Goal: Task Accomplishment & Management: Manage account settings

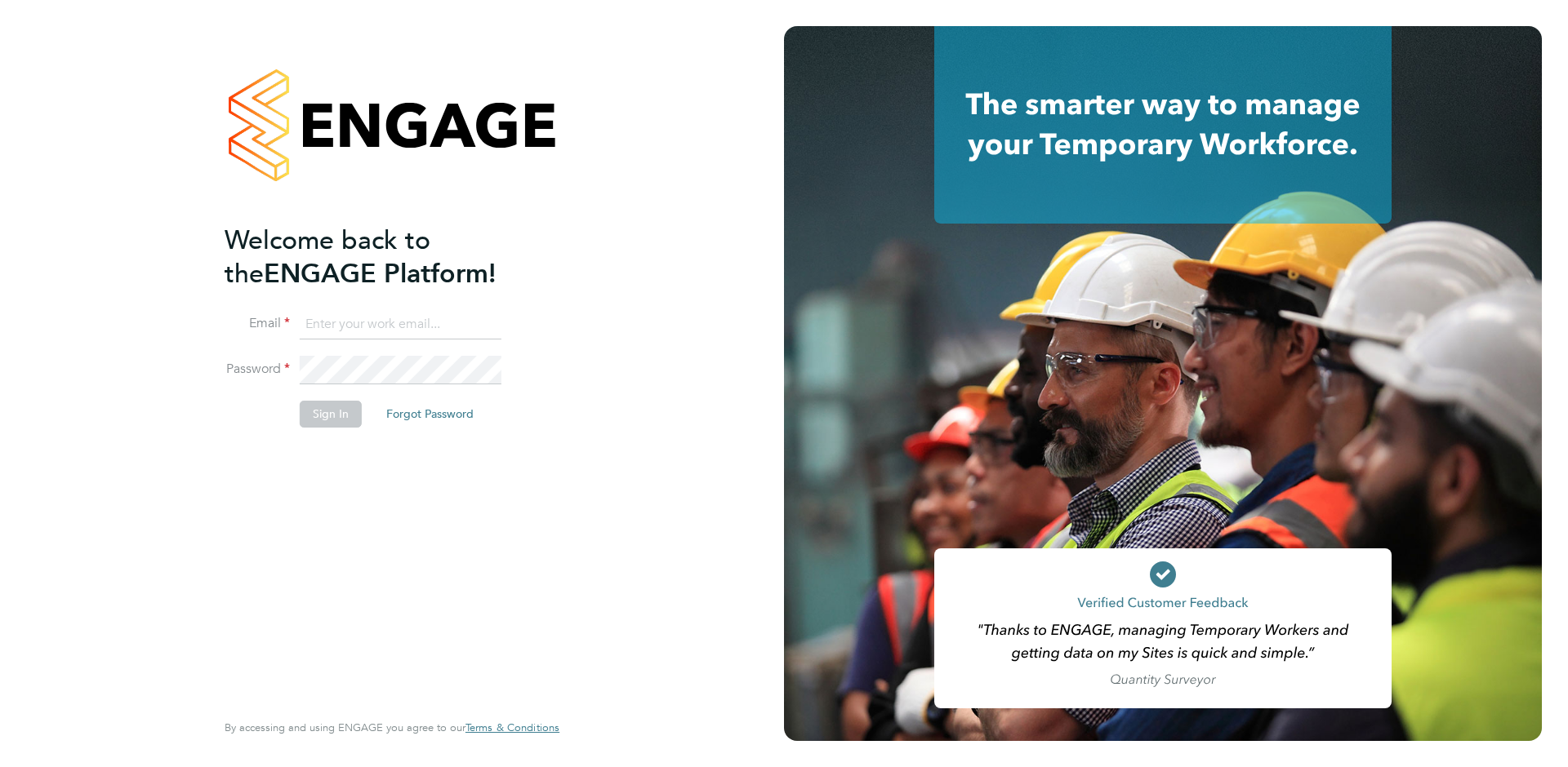
type input "[EMAIL_ADDRESS][DOMAIN_NAME]"
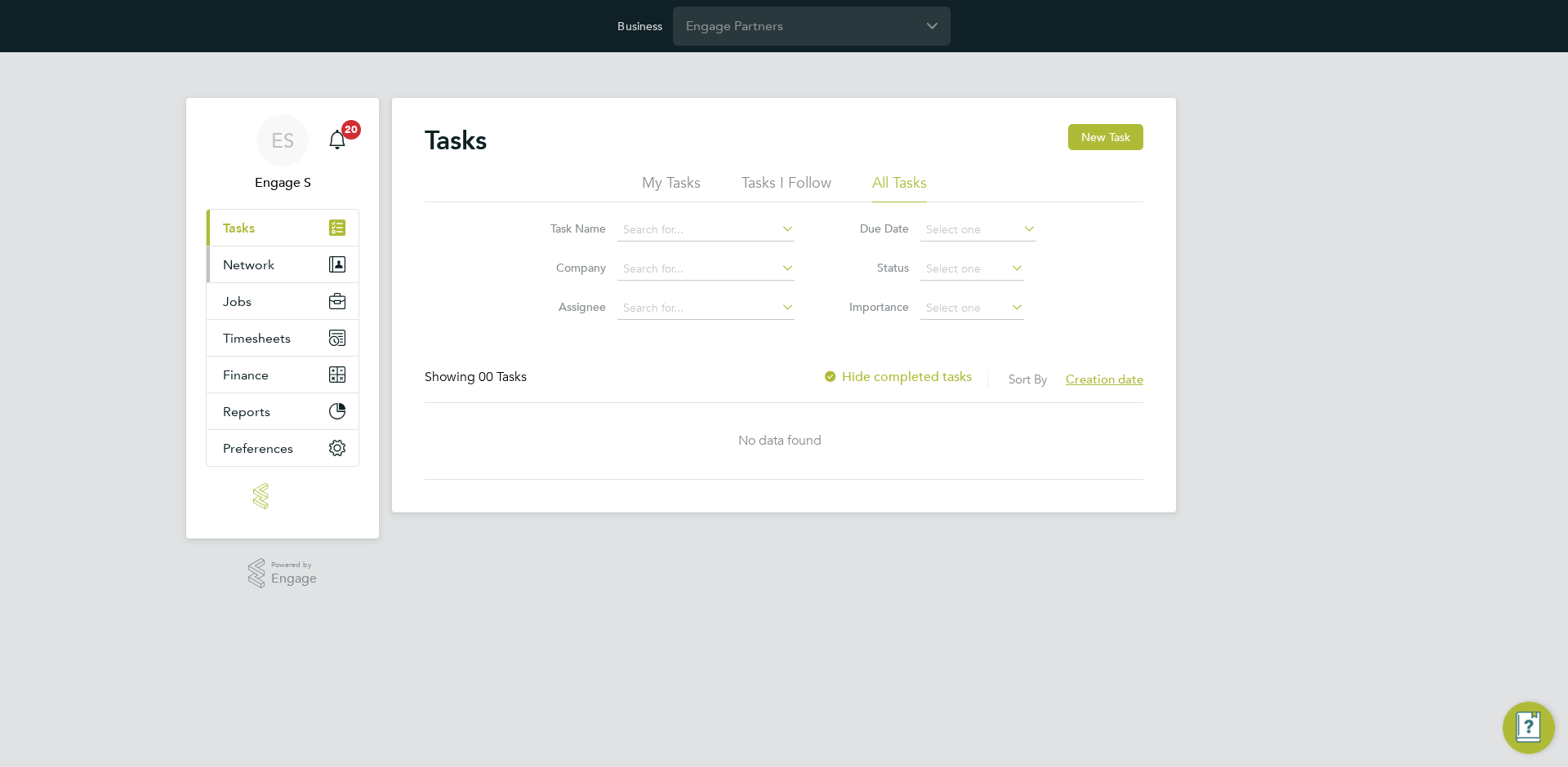
click at [302, 266] on button "Network" at bounding box center [282, 264] width 152 height 36
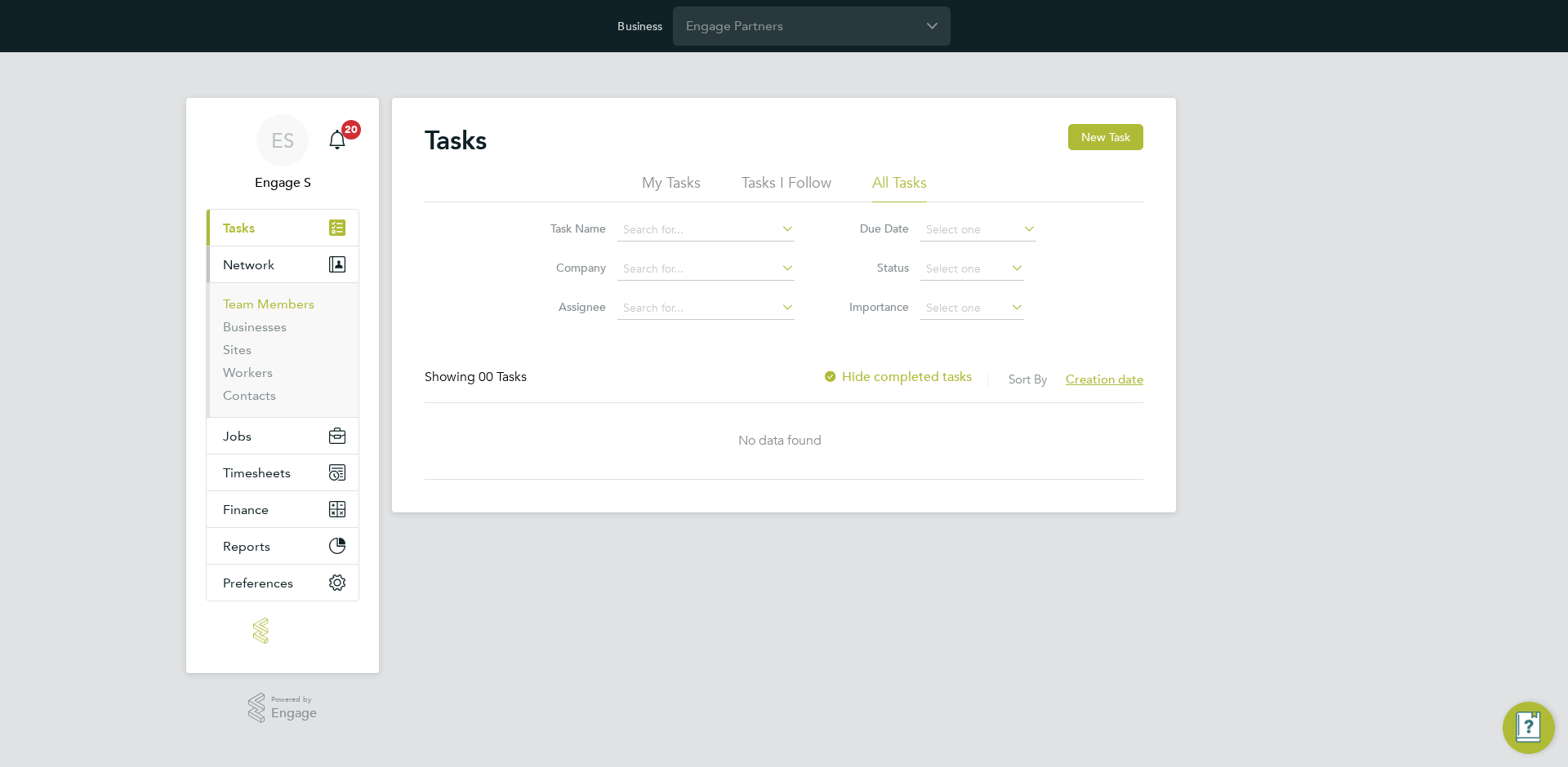
click at [268, 306] on link "Team Members" at bounding box center [268, 303] width 92 height 16
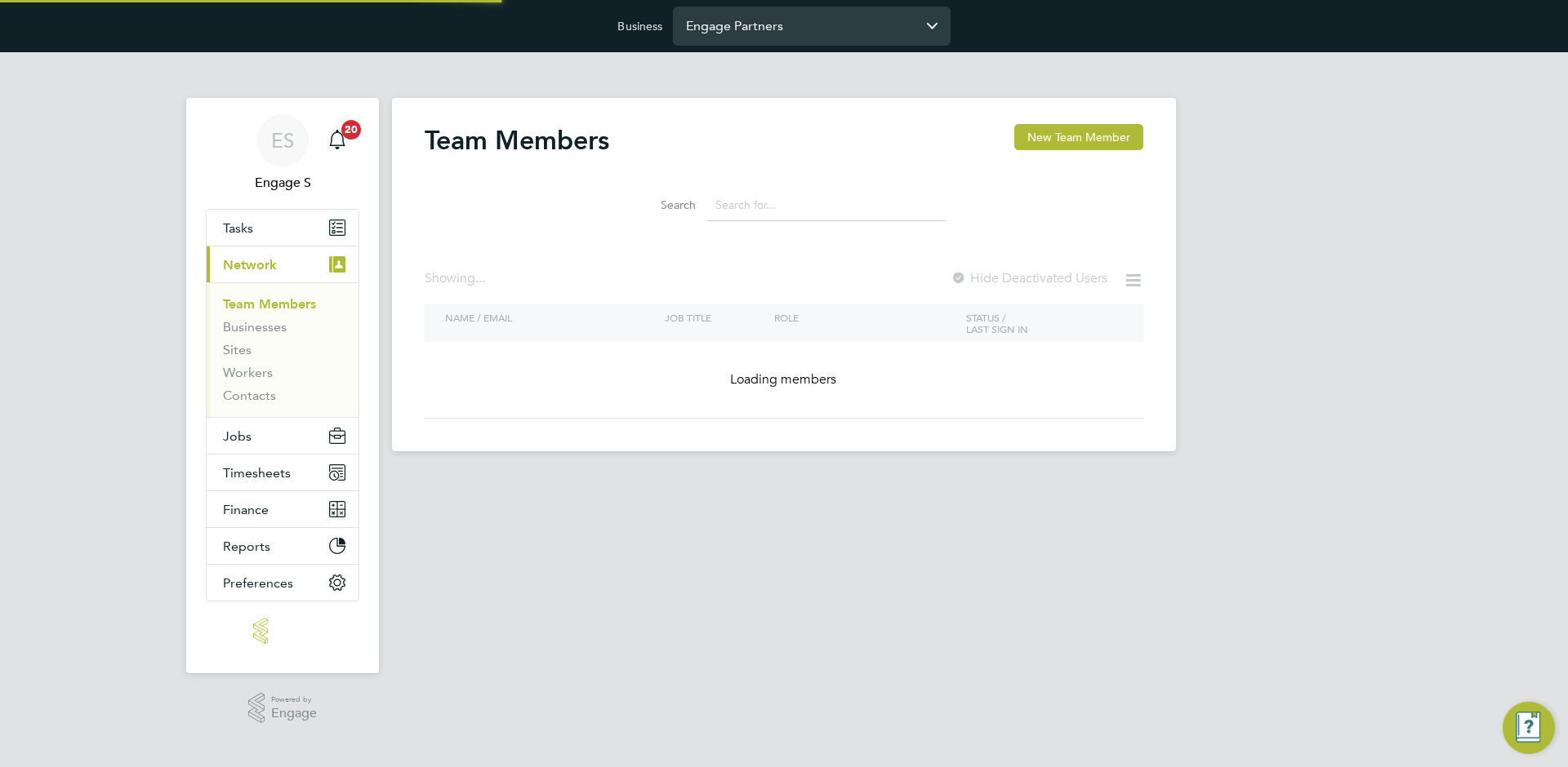
click at [793, 30] on input "Engage Partners" at bounding box center [812, 25] width 278 height 38
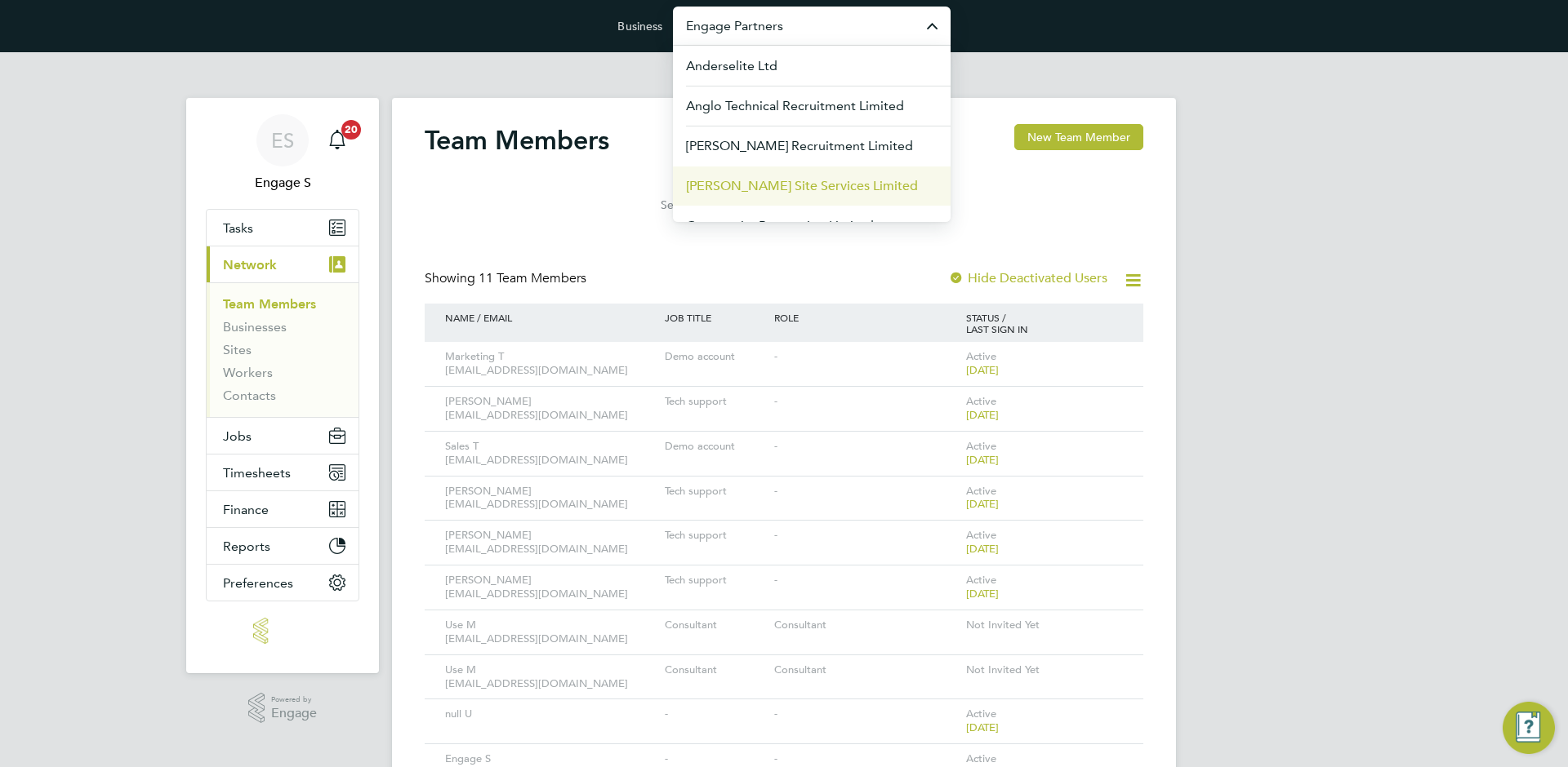
click at [764, 191] on span "Carmichael Site Services Limited" at bounding box center [802, 186] width 232 height 19
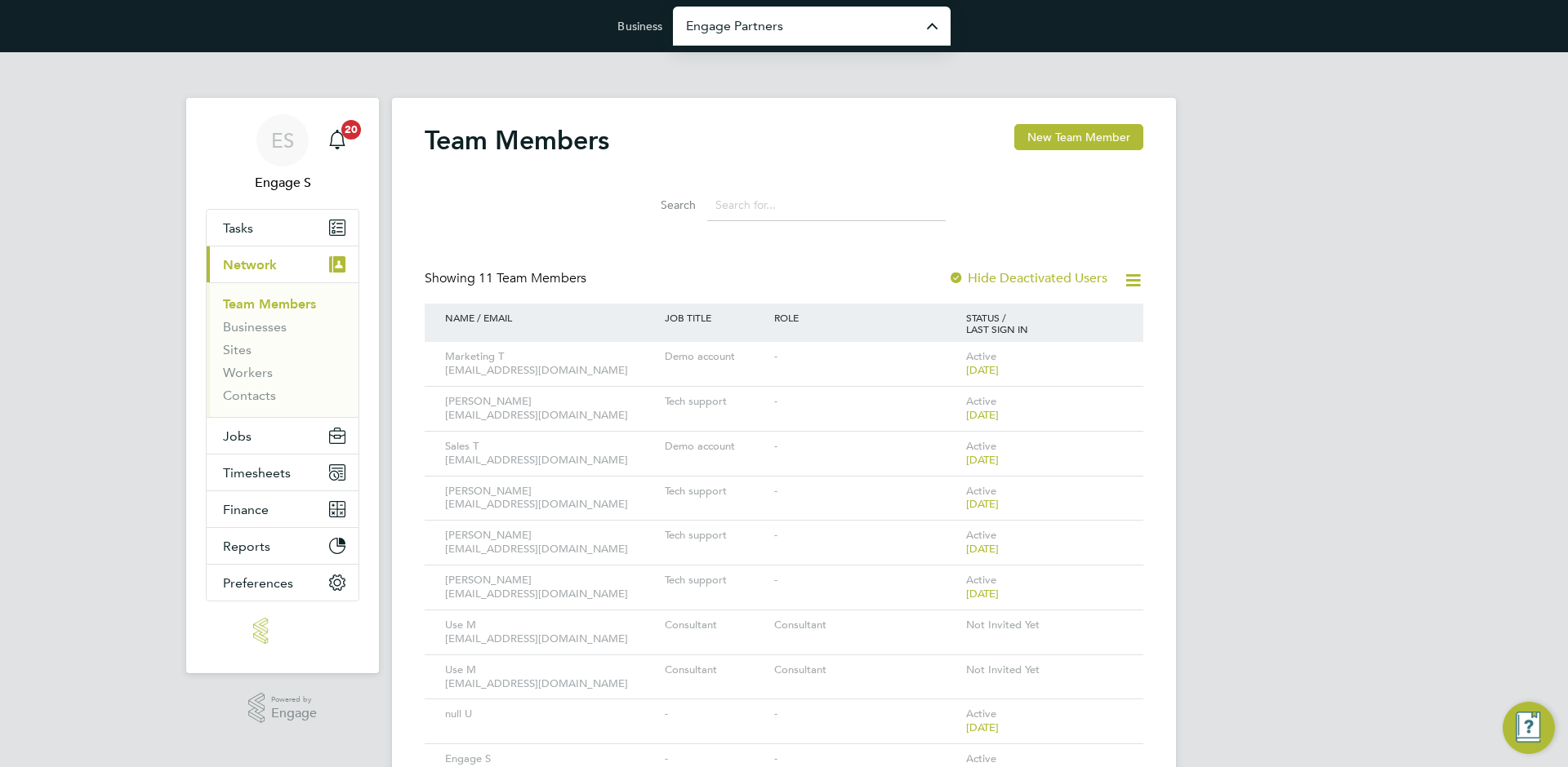
type input "Carmichael Site Services Limited"
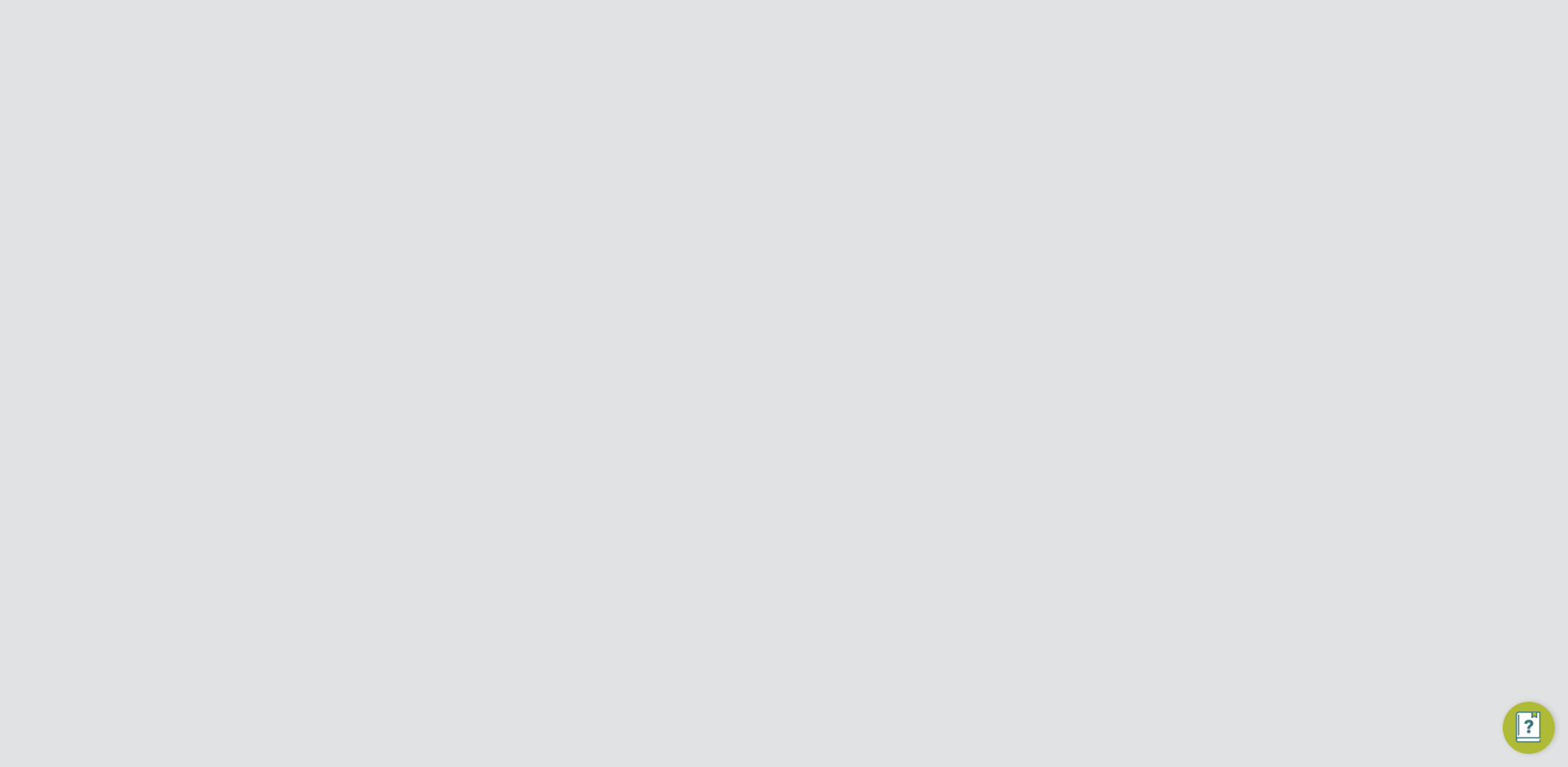
click at [1113, 357] on icon at bounding box center [1107, 357] width 17 height 19
click at [1001, 460] on li "View API Key" at bounding box center [1016, 464] width 197 height 23
click at [988, 132] on div at bounding box center [989, 132] width 30 height 30
click at [1115, 358] on icon at bounding box center [1107, 357] width 17 height 19
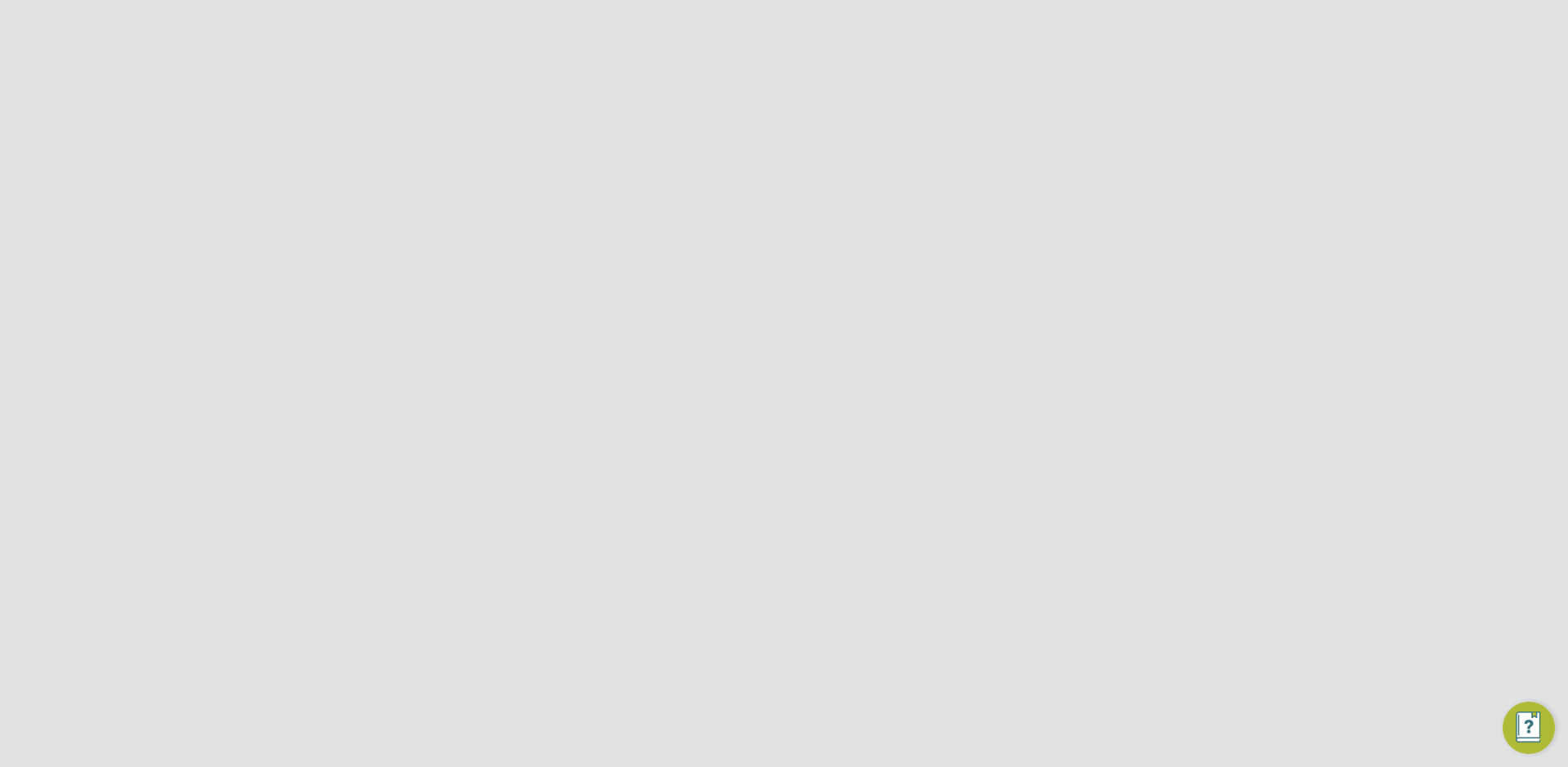
click at [976, 489] on li "Generate API Key" at bounding box center [1016, 487] width 197 height 23
click at [989, 143] on div at bounding box center [996, 132] width 30 height 30
click at [1115, 357] on icon at bounding box center [1107, 357] width 17 height 19
click at [991, 467] on li "View API Key" at bounding box center [1016, 464] width 197 height 23
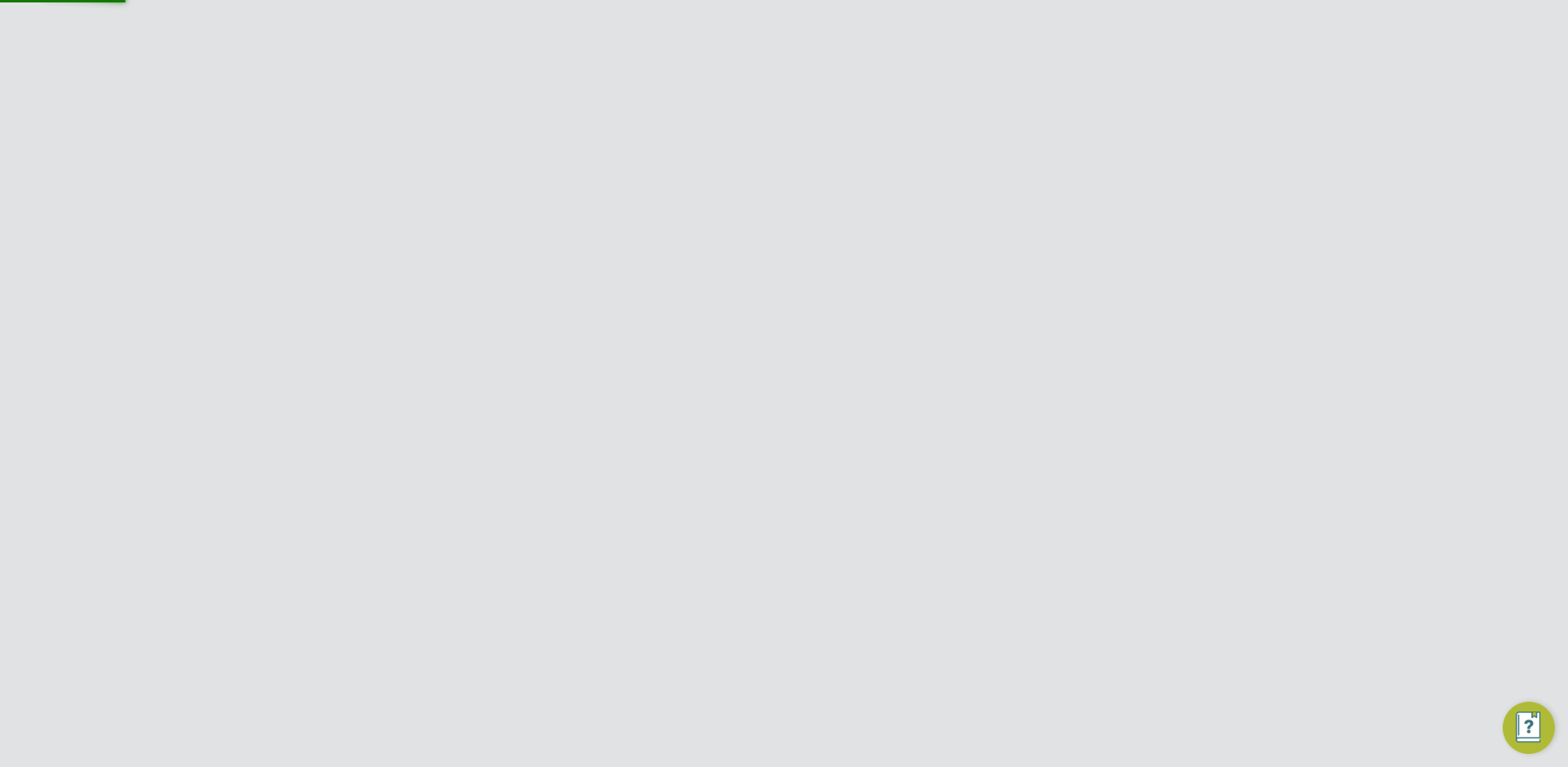
scroll to position [252, 457]
drag, startPoint x: 663, startPoint y: 304, endPoint x: 790, endPoint y: 269, distance: 131.7
click at [663, 304] on button "Generate API key" at bounding box center [640, 303] width 118 height 26
type input "**********"
click at [994, 137] on div at bounding box center [989, 132] width 30 height 30
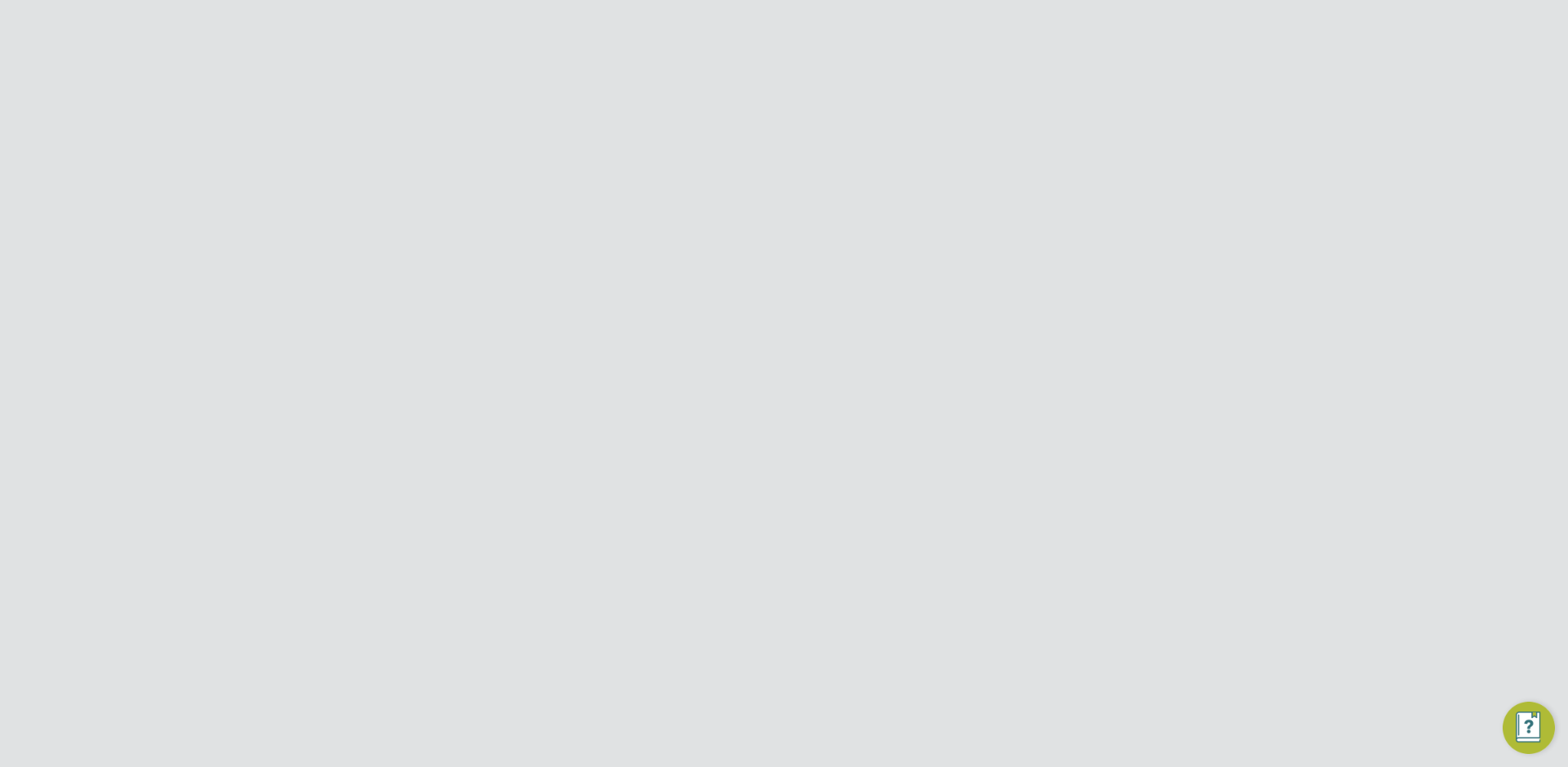
click at [1130, 357] on div "A A aa@aa.com a Agency Manager Invited" at bounding box center [784, 365] width 718 height 44
click at [1125, 361] on div at bounding box center [1113, 356] width 28 height 29
click at [1114, 359] on icon at bounding box center [1107, 357] width 17 height 19
click at [1012, 488] on li "Generate API Key" at bounding box center [1016, 487] width 197 height 23
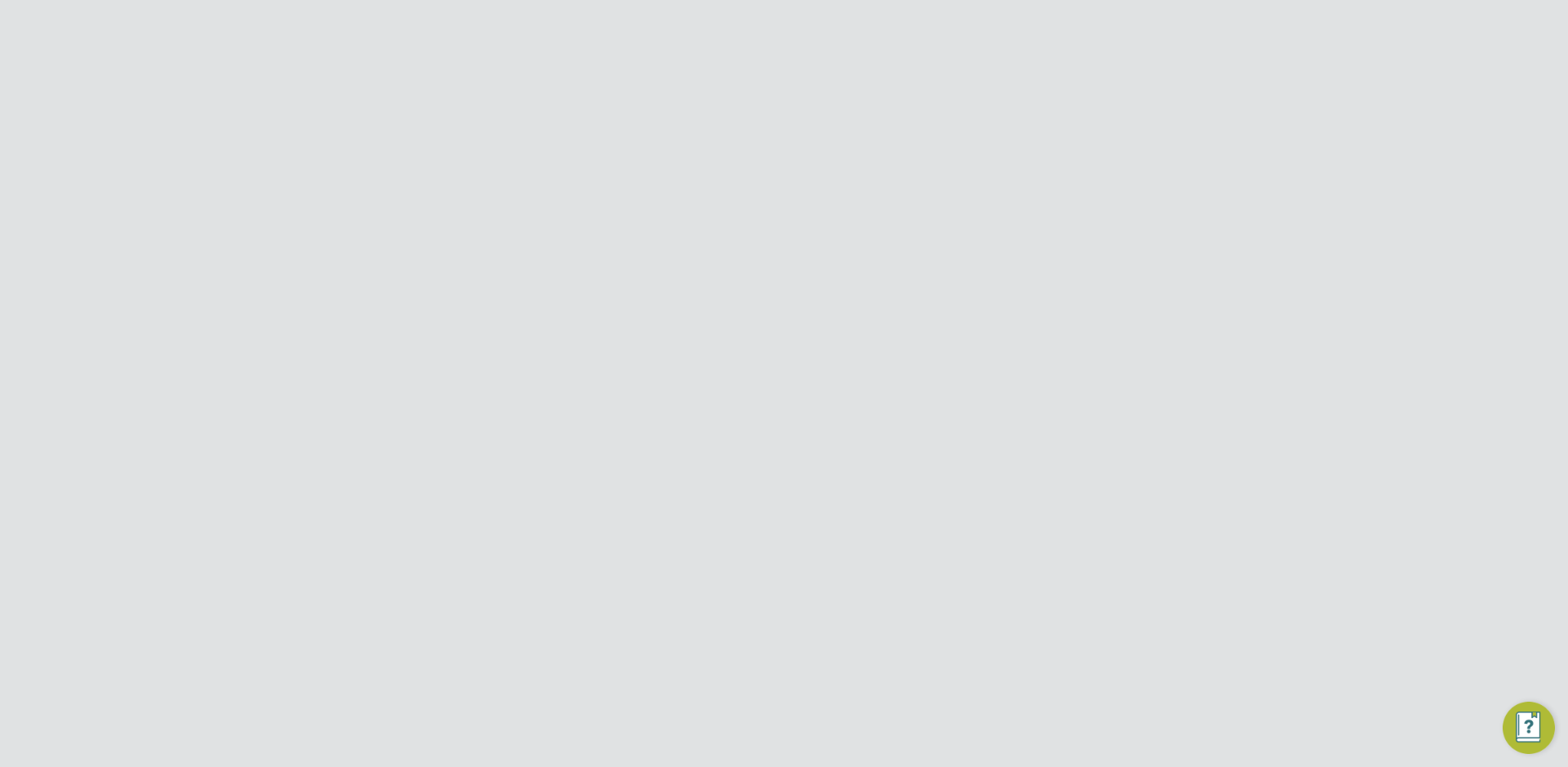
click at [631, 280] on button "Generate API key" at bounding box center [632, 274] width 118 height 26
click at [998, 138] on div at bounding box center [996, 132] width 30 height 30
click at [1113, 357] on div "A A aa@aa.com a Agency Manager Invited" at bounding box center [784, 365] width 718 height 44
click at [1115, 353] on icon at bounding box center [1107, 357] width 17 height 19
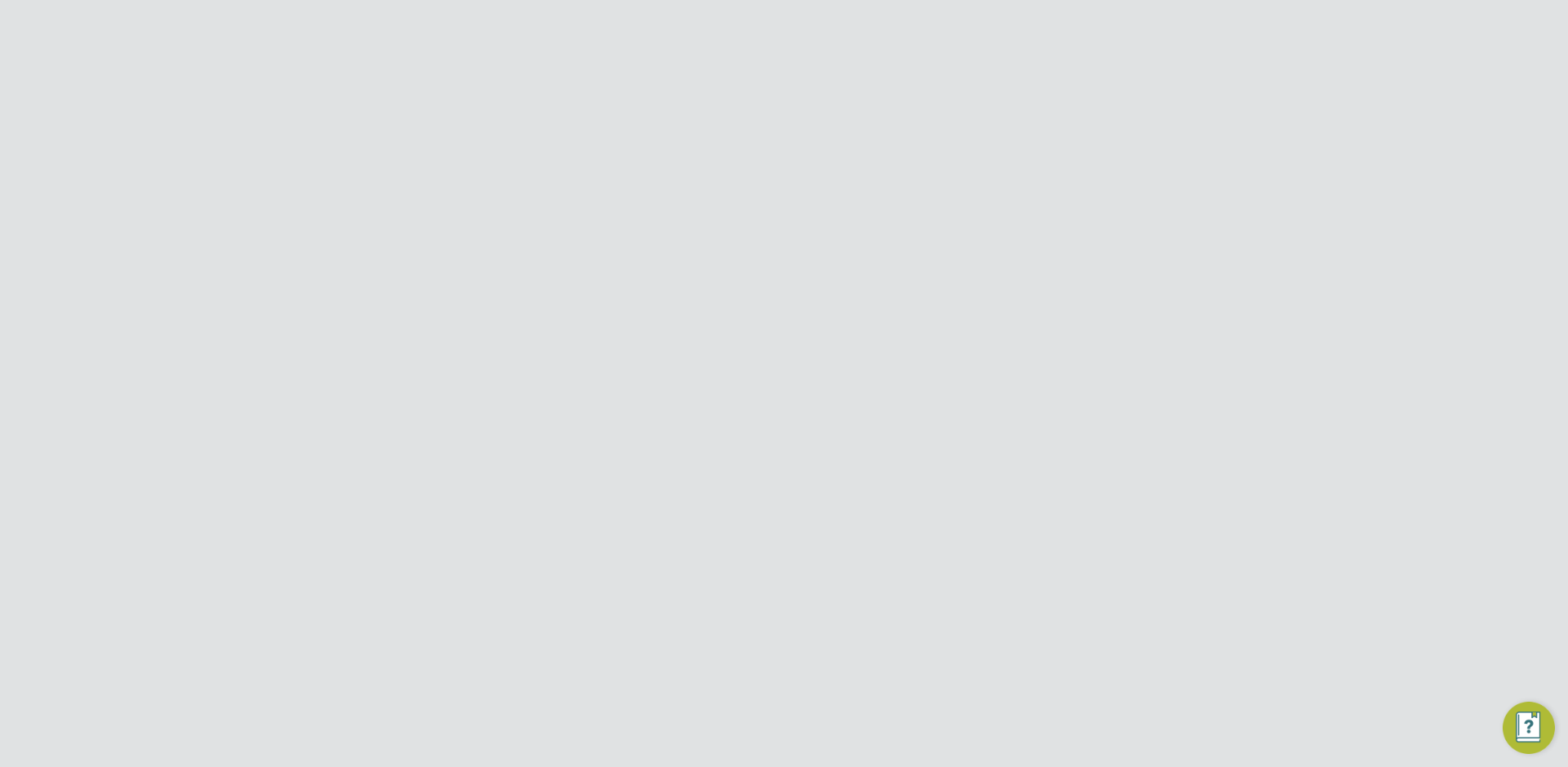
click at [980, 461] on li "View API Key" at bounding box center [1016, 464] width 197 height 23
click at [999, 139] on div at bounding box center [989, 132] width 30 height 30
click at [1115, 357] on icon at bounding box center [1107, 357] width 17 height 19
click at [990, 458] on li "View API Key" at bounding box center [1016, 464] width 197 height 23
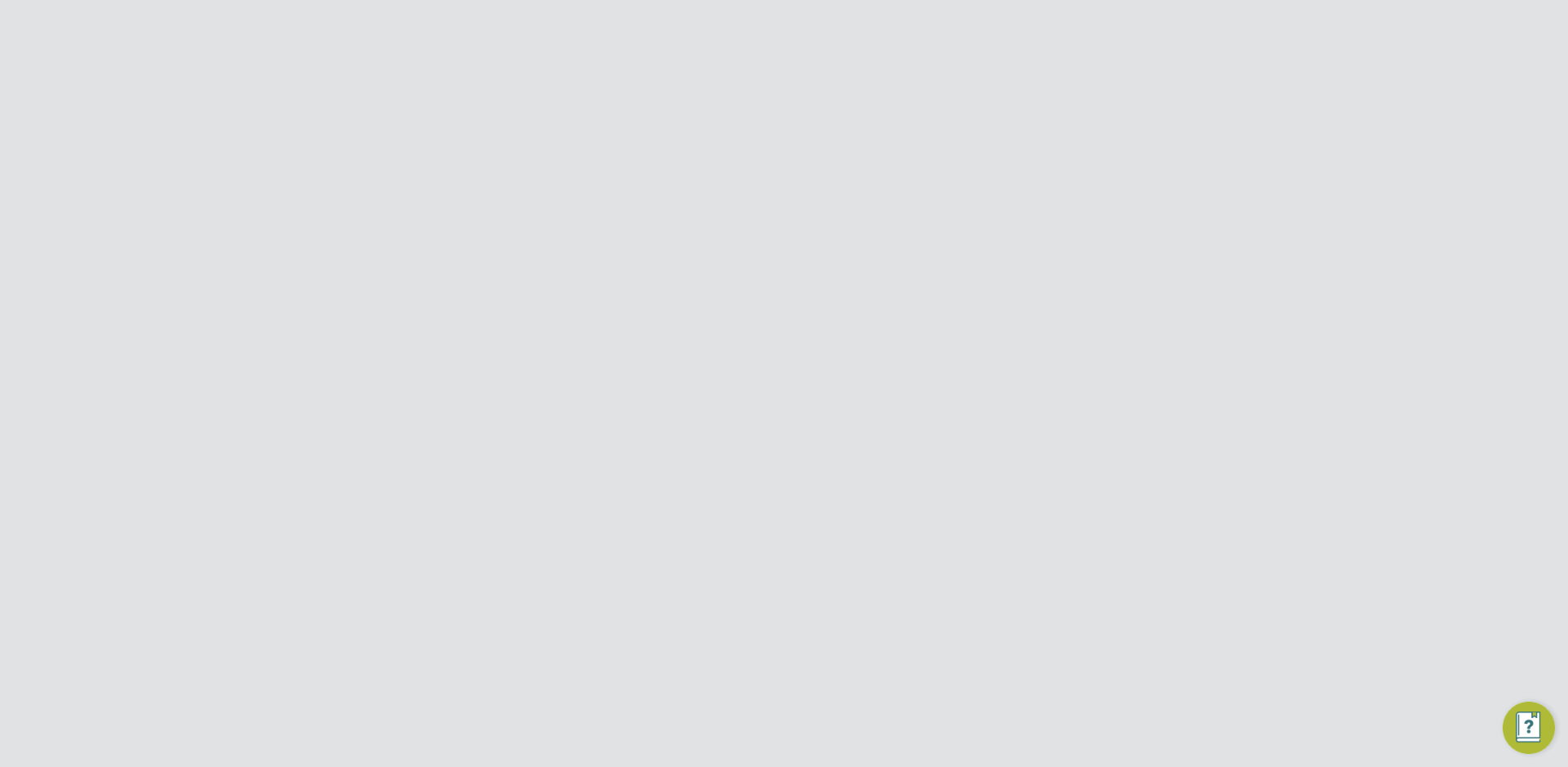
click at [980, 134] on div at bounding box center [989, 132] width 30 height 30
click at [793, 44] on div "Business Carmichael Site Services Limited" at bounding box center [784, 26] width 1568 height 52
click at [796, 42] on input "Carmichael Site Services Limited" at bounding box center [812, 25] width 278 height 38
click at [745, 207] on span "Engage Partners" at bounding box center [735, 210] width 98 height 19
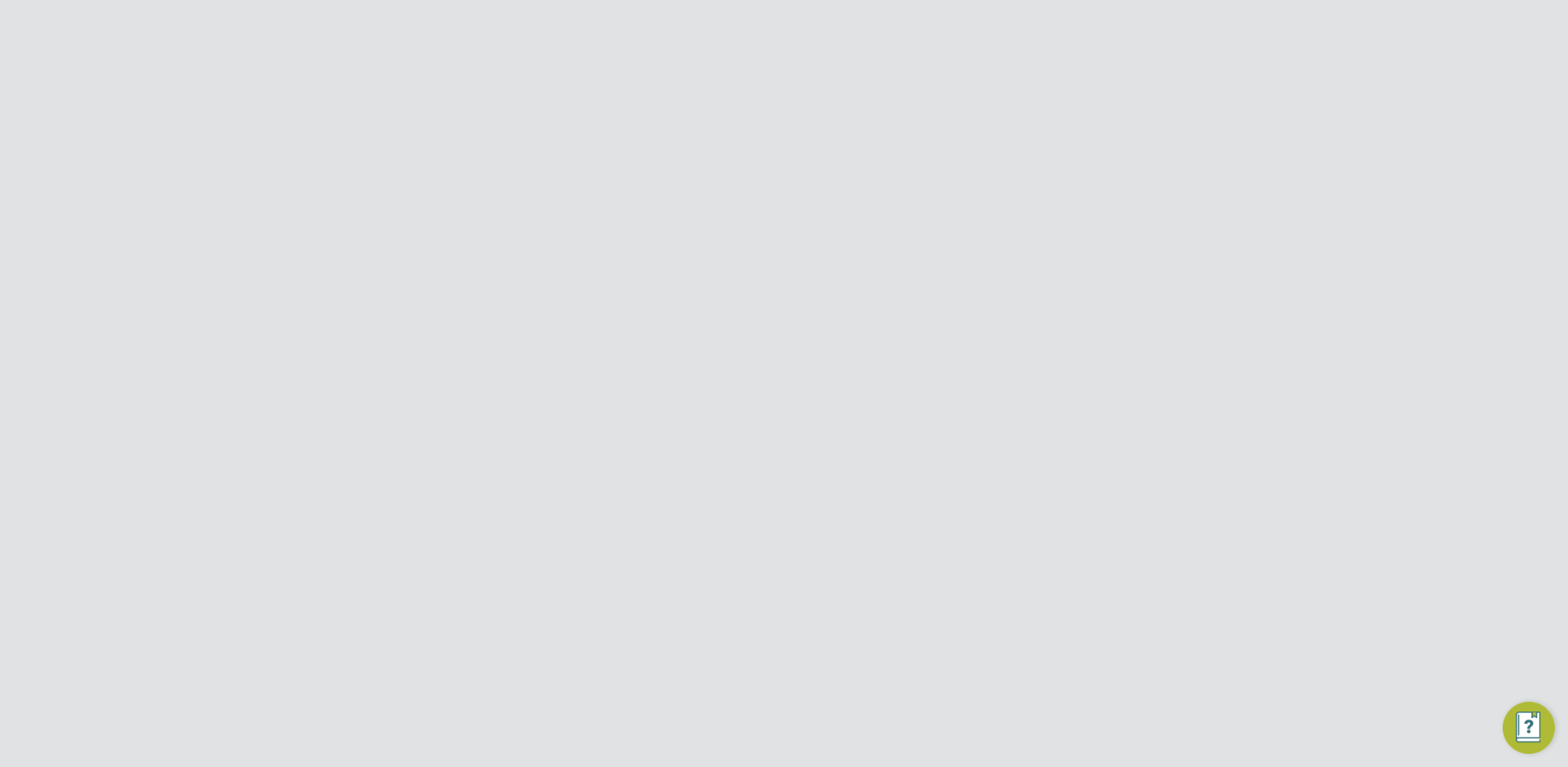
type input "Engage Partners"
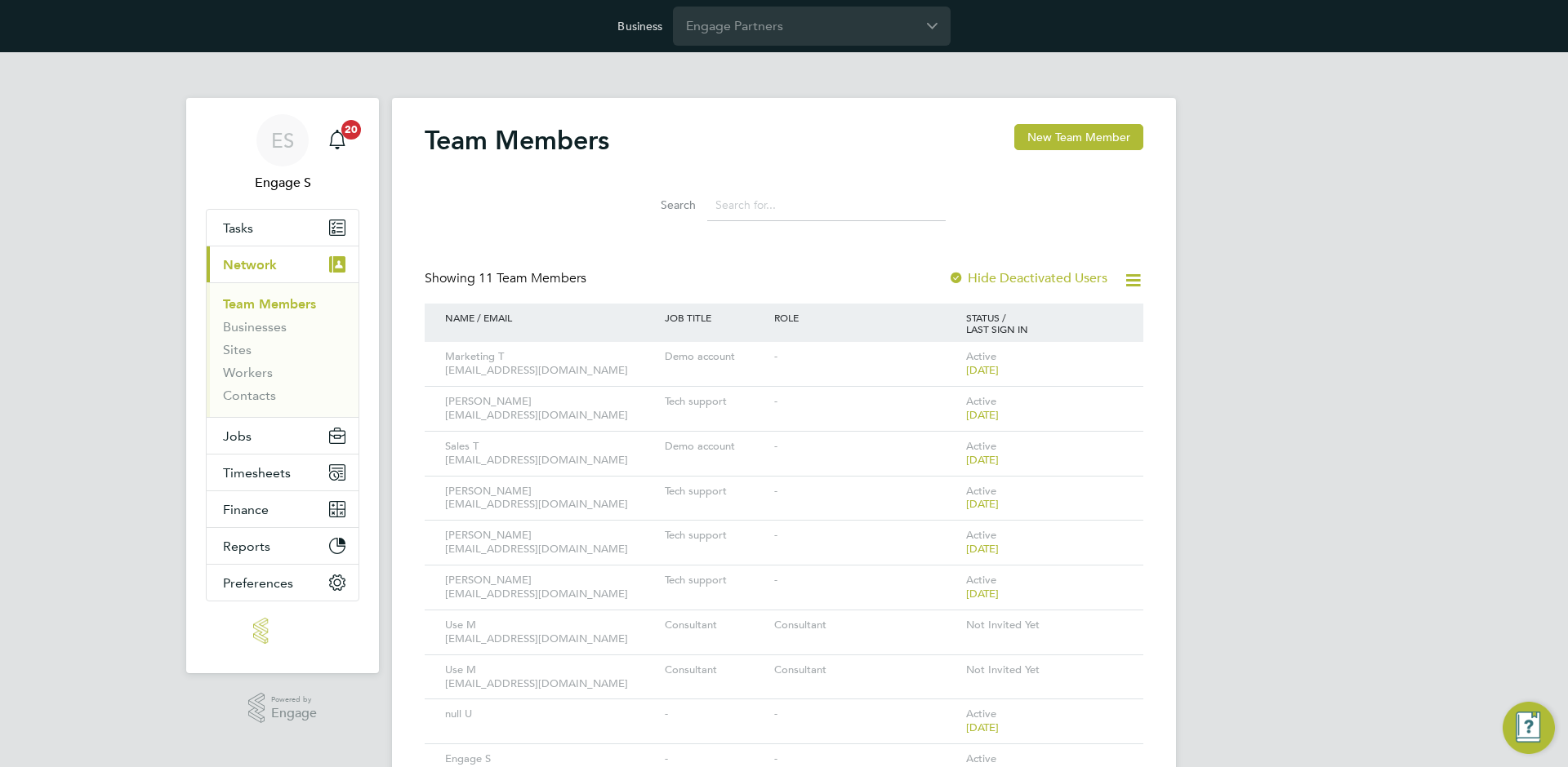
click at [270, 302] on link "Team Members" at bounding box center [269, 303] width 93 height 16
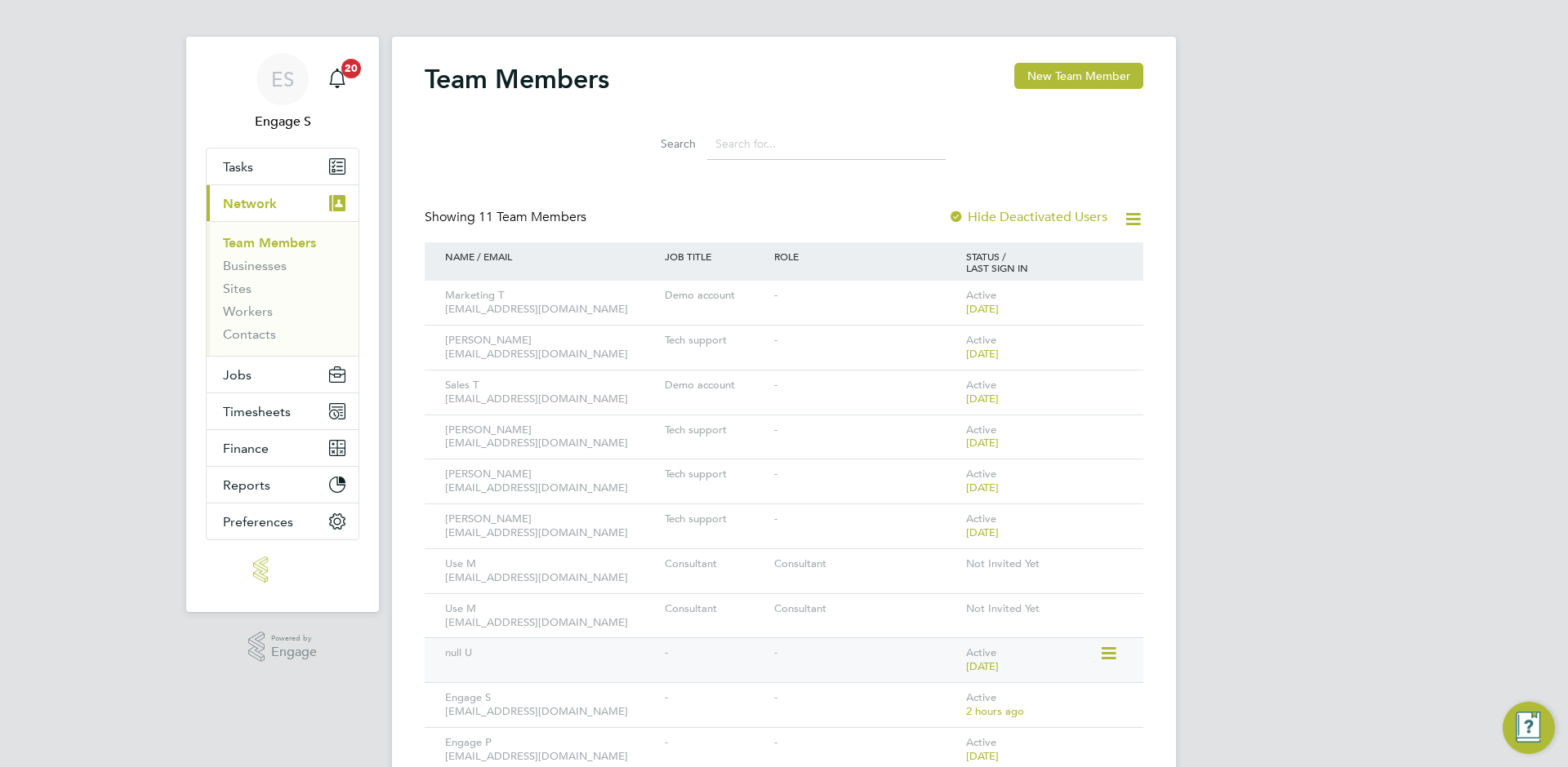
scroll to position [126, 0]
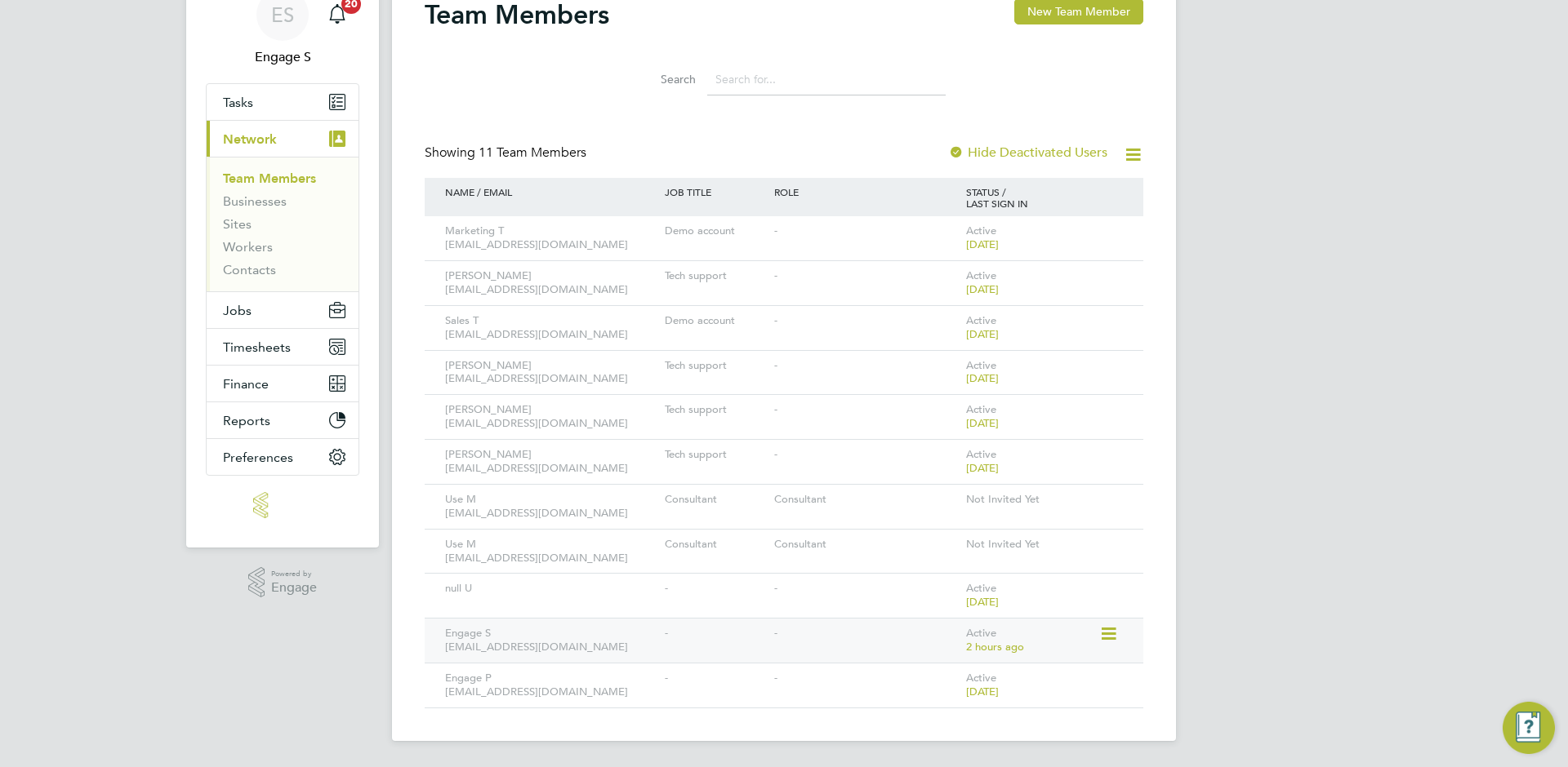
click at [1105, 636] on icon at bounding box center [1107, 634] width 17 height 19
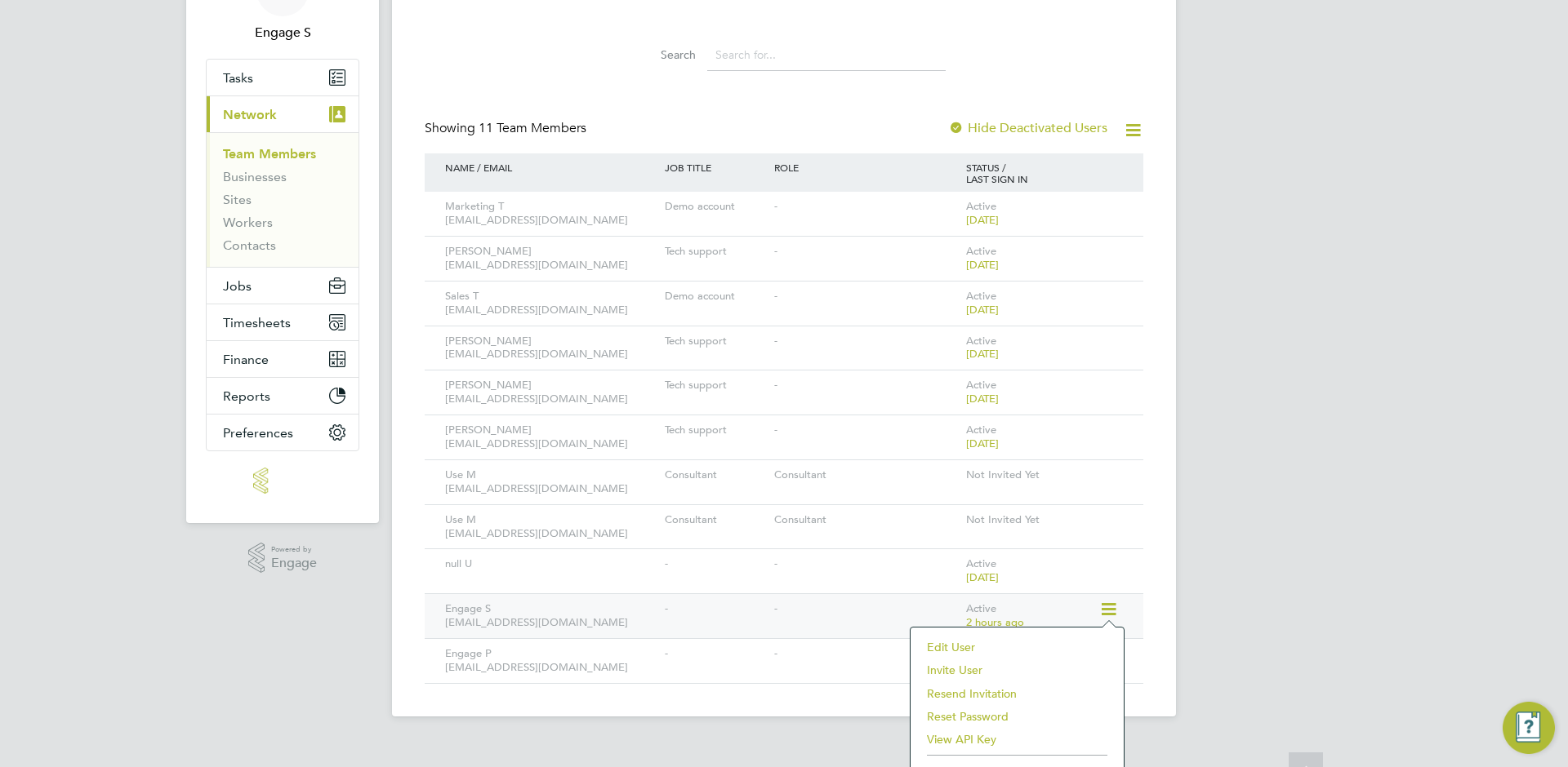
scroll to position [221, 0]
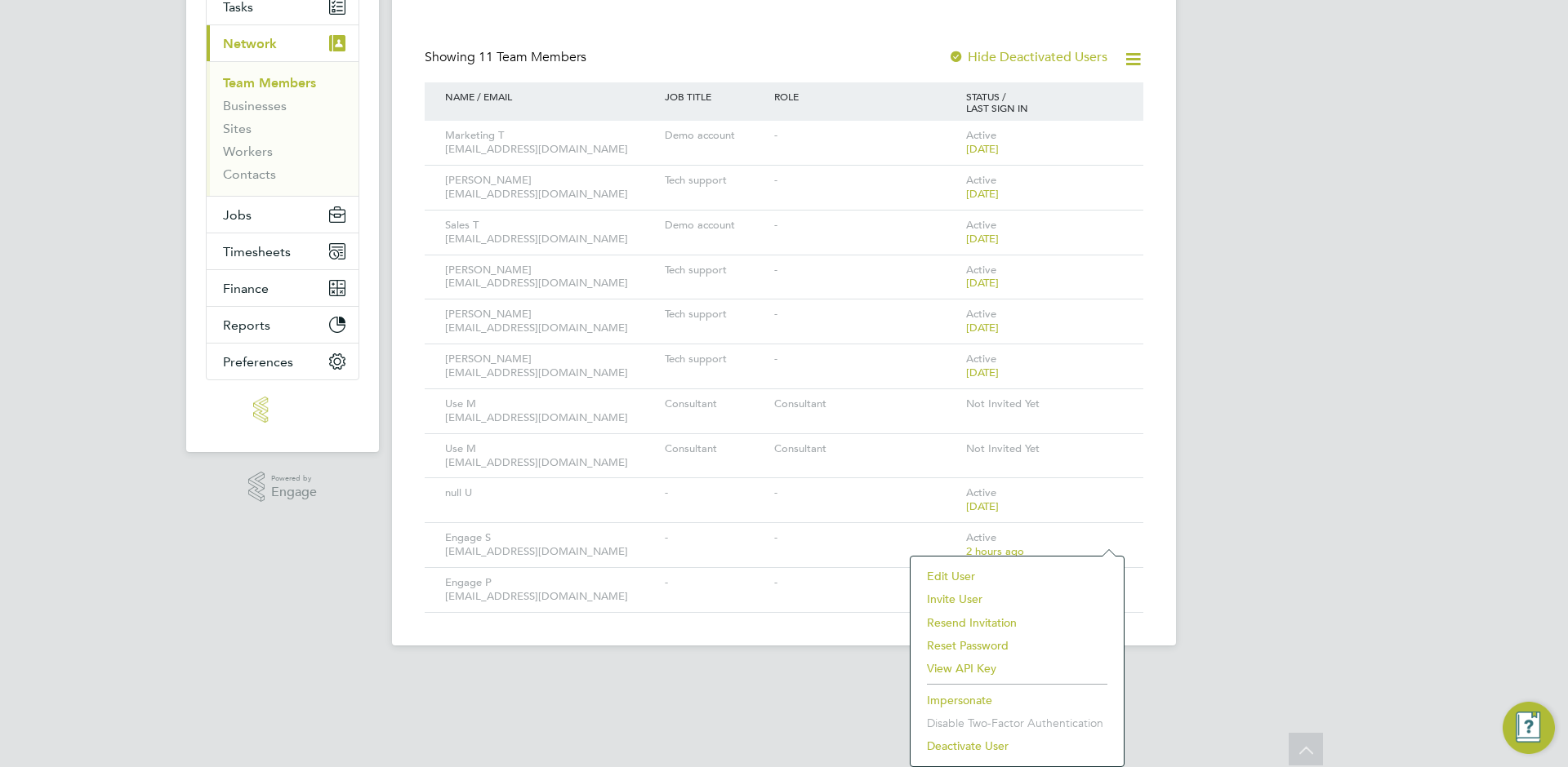
click at [993, 668] on li "View API Key" at bounding box center [1016, 668] width 197 height 23
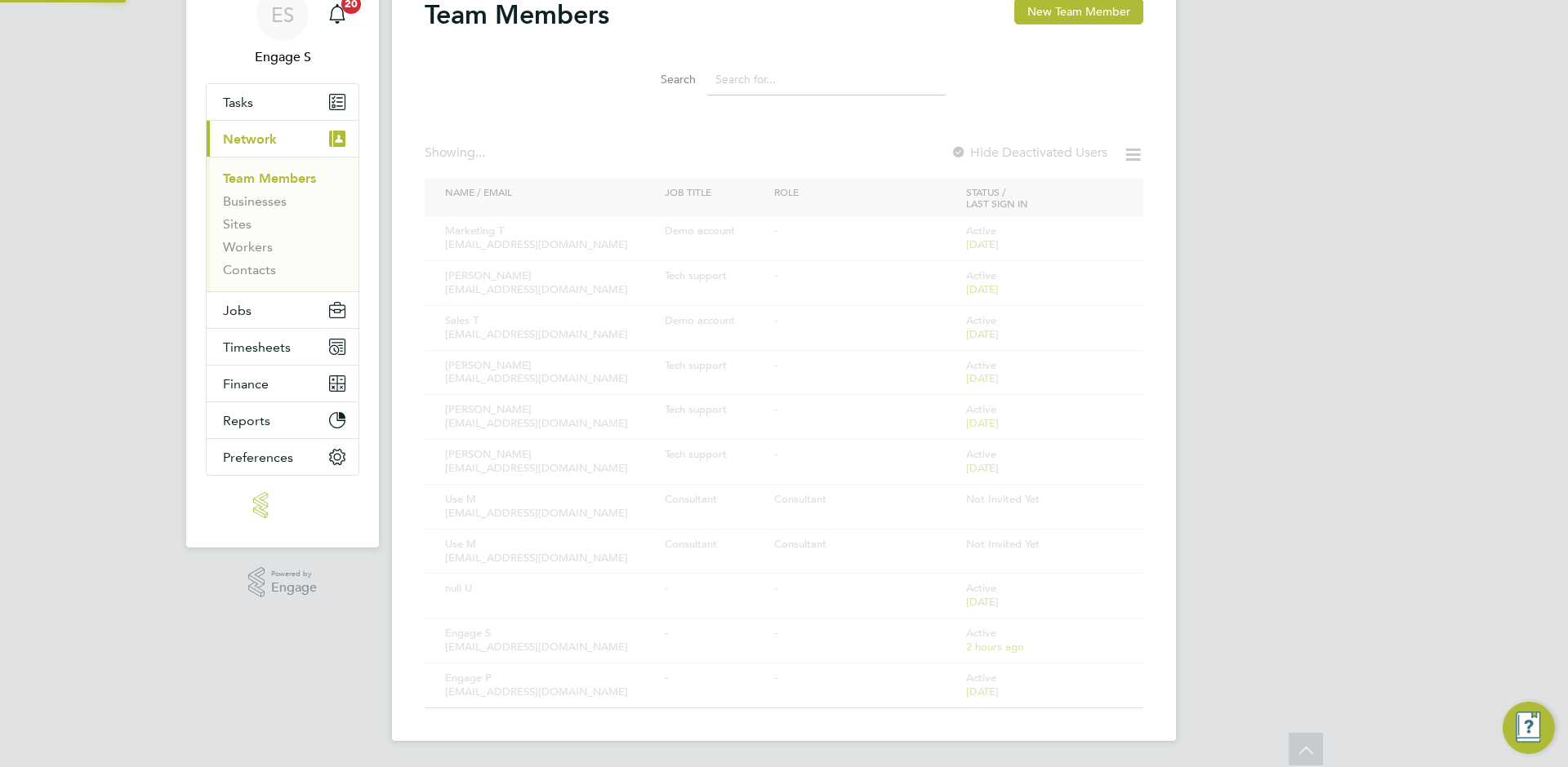
scroll to position [126, 0]
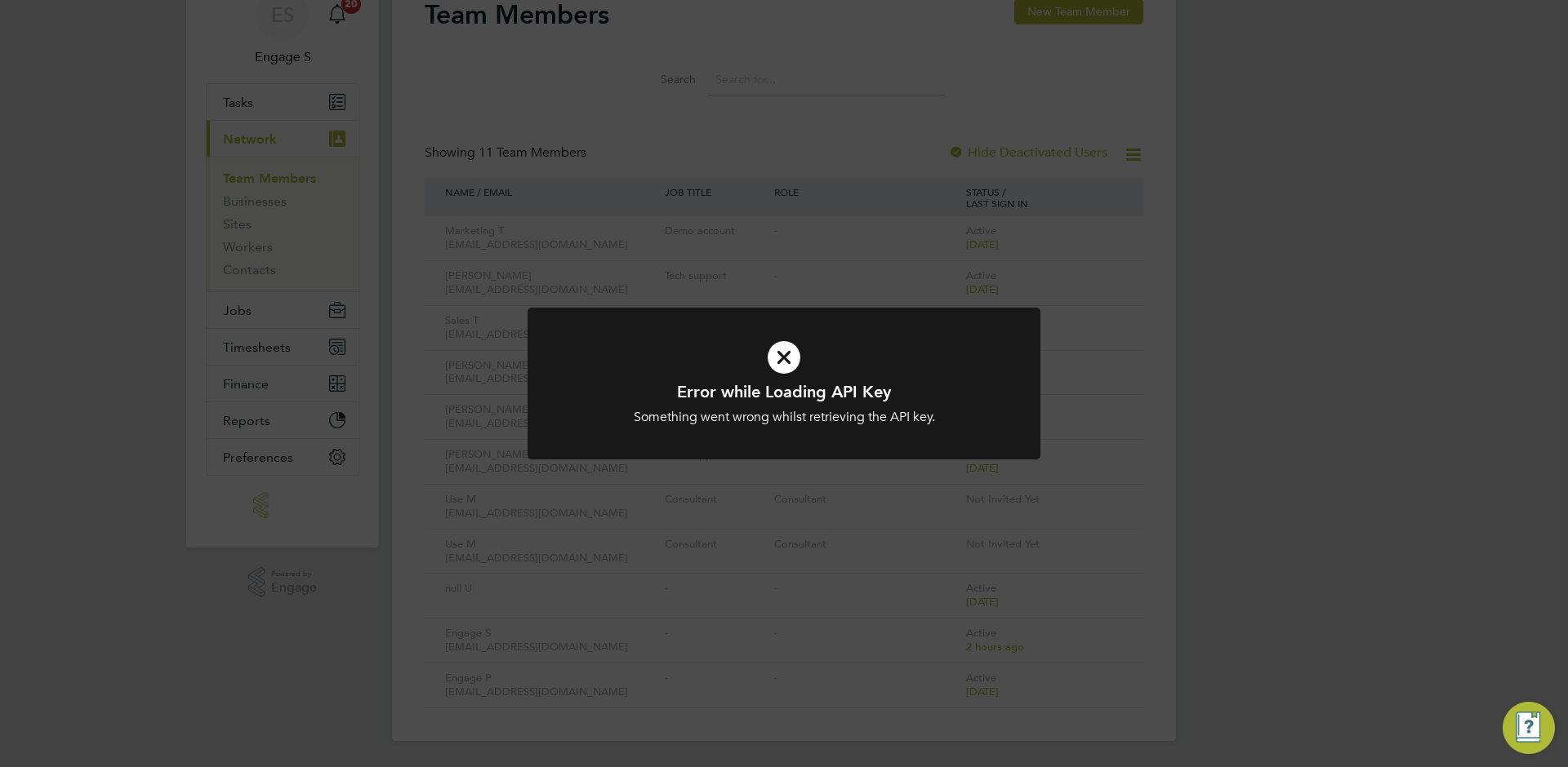
click at [1293, 494] on div "Error while Loading API Key Something went wrong whilst retrieving the API key.…" at bounding box center [784, 383] width 1568 height 767
